Goal: Task Accomplishment & Management: Manage account settings

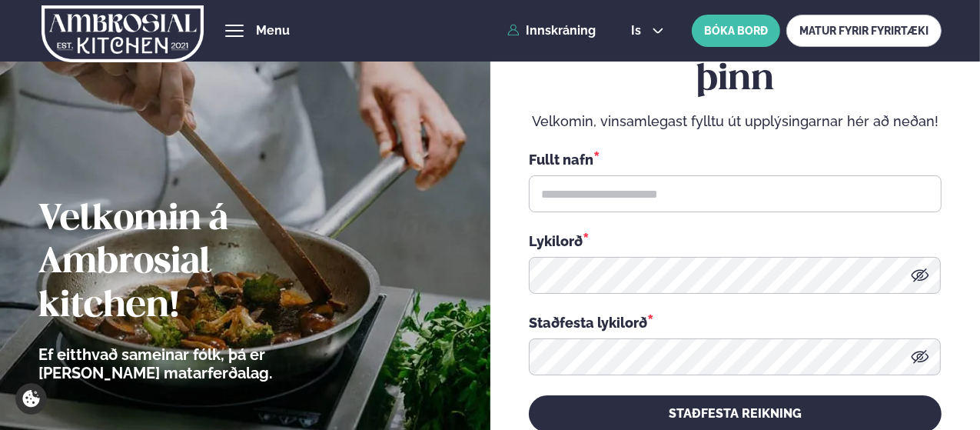
click at [556, 27] on link "Innskráning" at bounding box center [551, 31] width 88 height 14
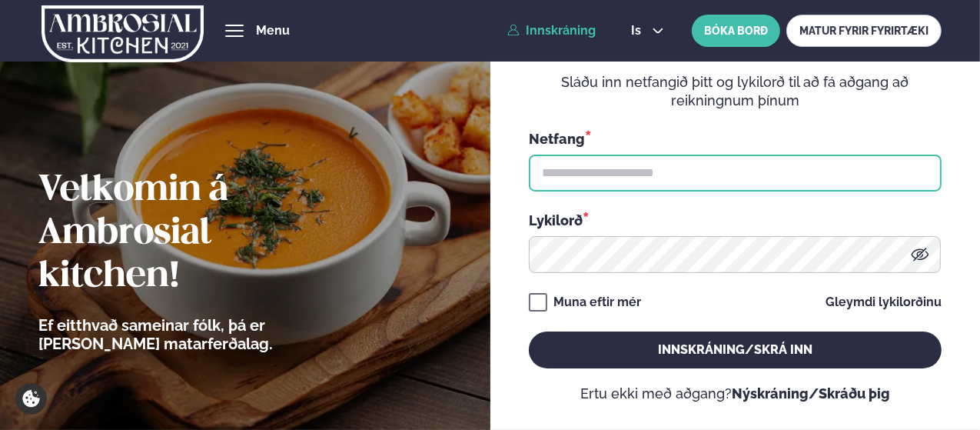
type input "**********"
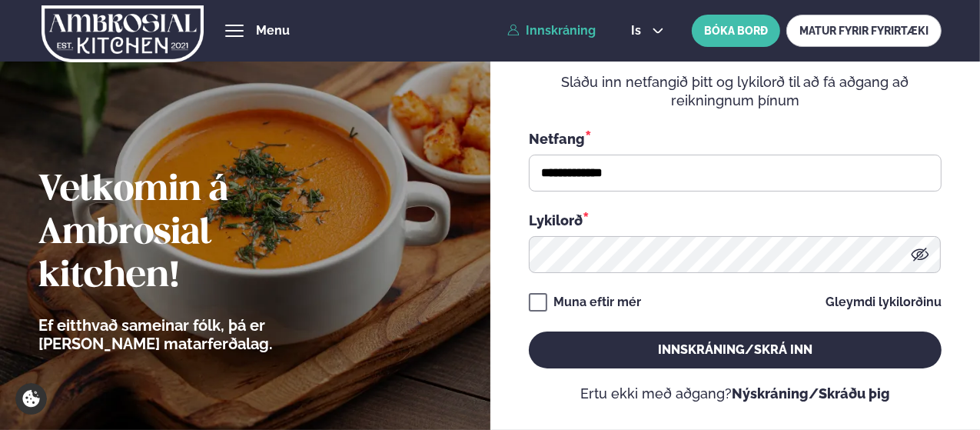
click at [653, 352] on button "Innskráning/Skrá inn" at bounding box center [735, 349] width 413 height 37
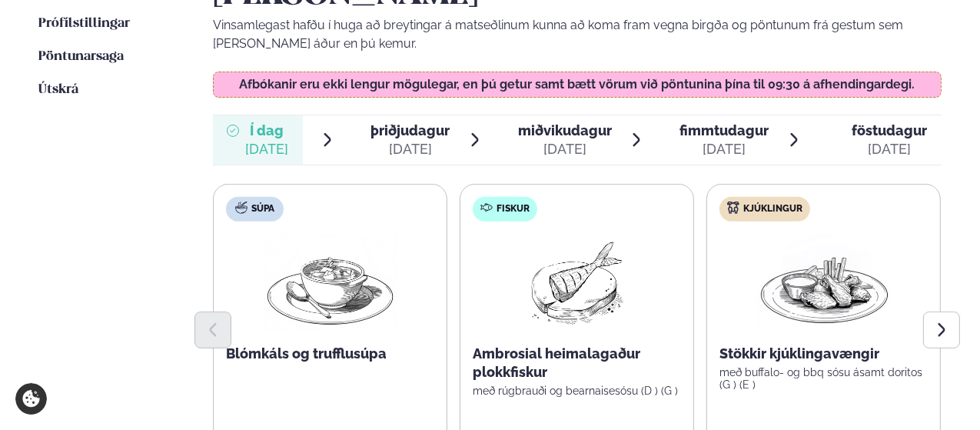
scroll to position [494, 0]
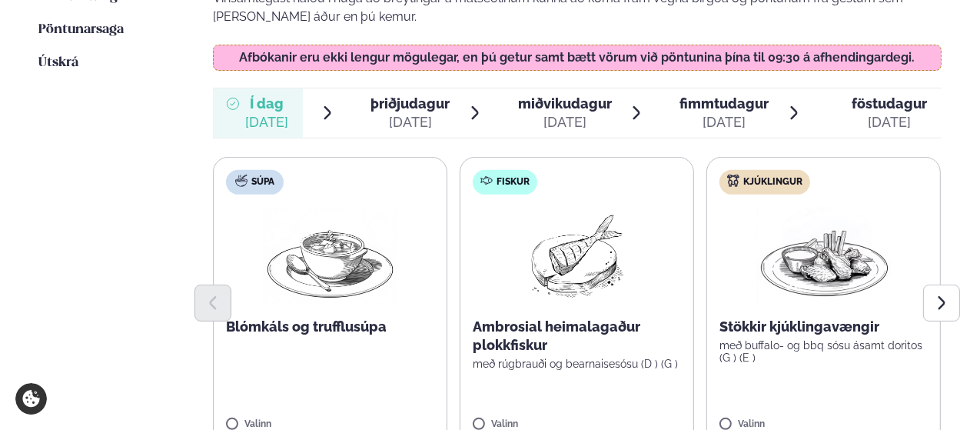
click at [943, 284] on button "Next slide" at bounding box center [941, 302] width 37 height 37
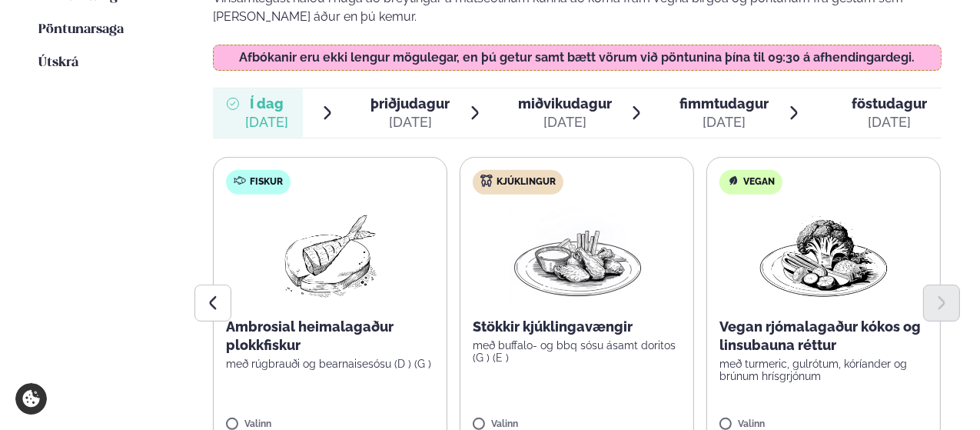
click at [212, 294] on icon "Previous slide" at bounding box center [212, 302] width 17 height 17
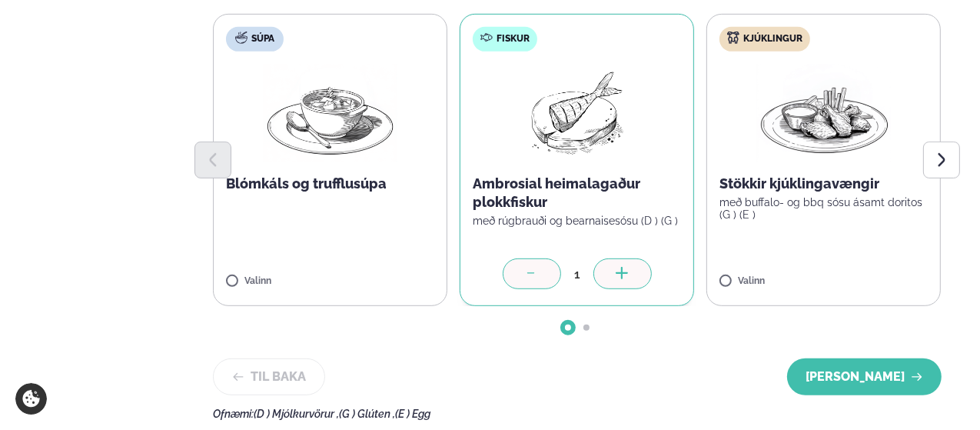
scroll to position [638, 0]
click at [869, 357] on button "[PERSON_NAME]" at bounding box center [864, 375] width 154 height 37
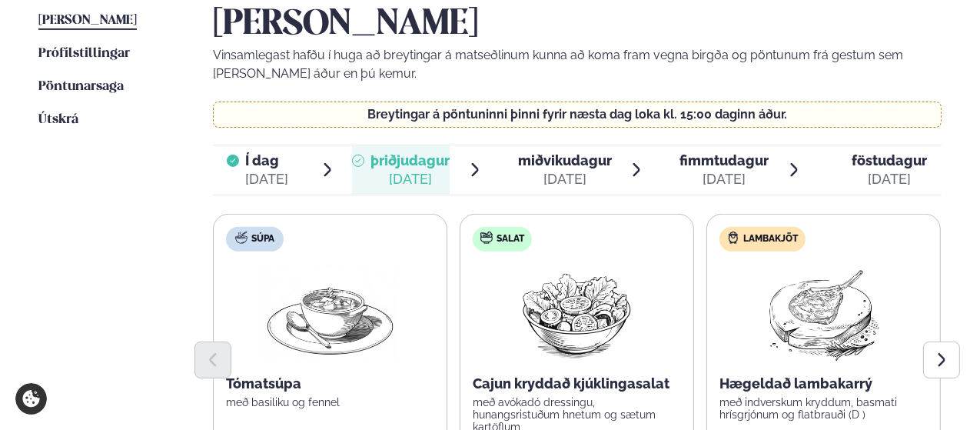
scroll to position [420, 0]
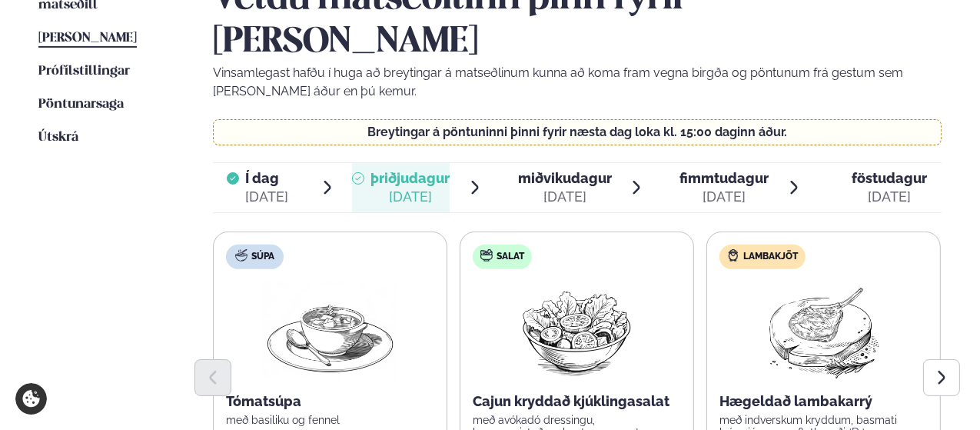
click at [598, 187] on div "[DATE]" at bounding box center [565, 196] width 94 height 18
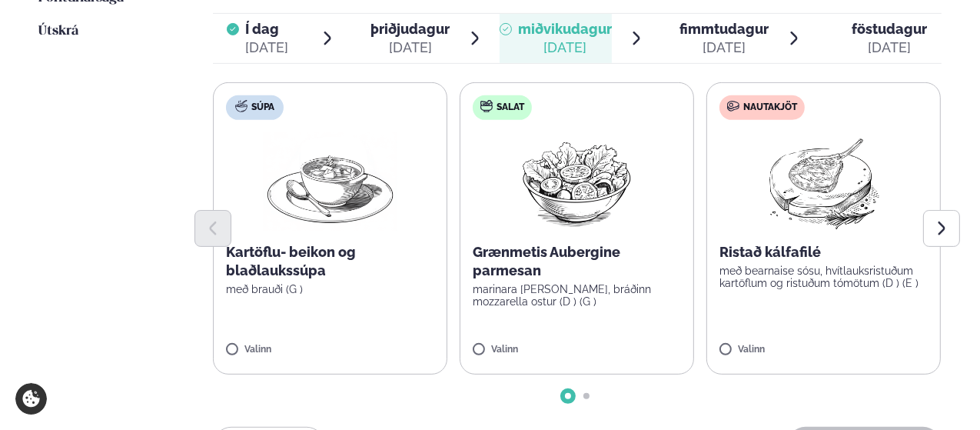
scroll to position [529, 0]
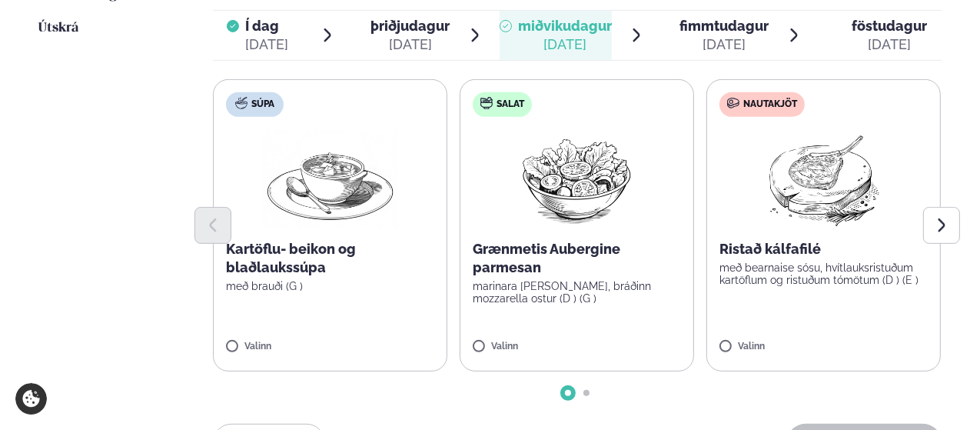
click at [944, 218] on icon "Next slide" at bounding box center [940, 224] width 7 height 13
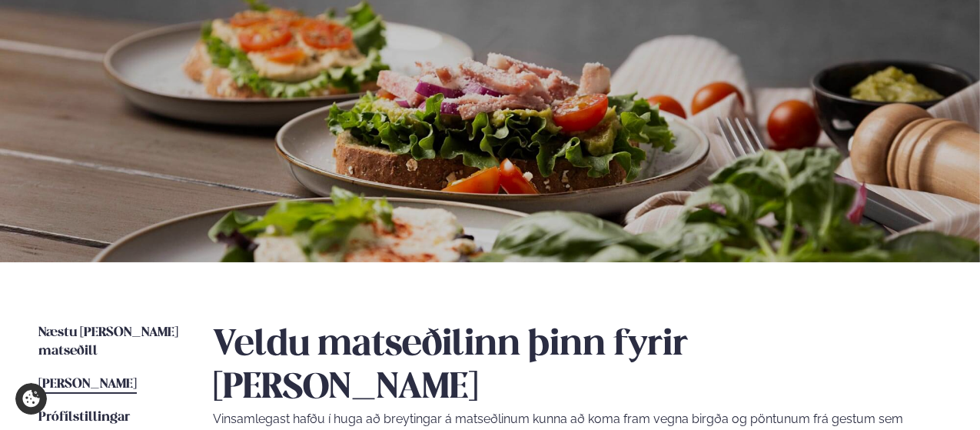
scroll to position [0, 0]
